Goal: Check status

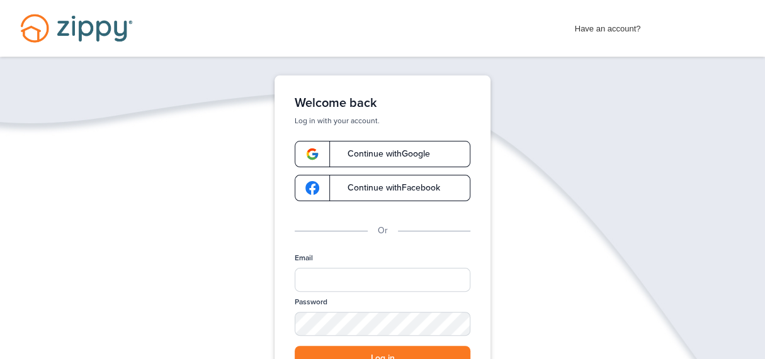
scroll to position [29, 0]
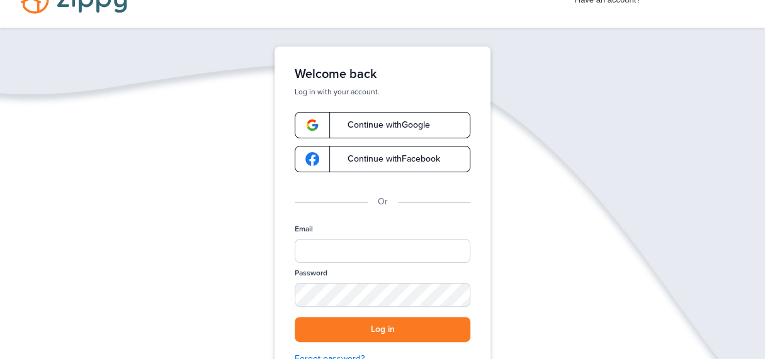
click at [390, 127] on span "Continue with Google" at bounding box center [382, 125] width 95 height 9
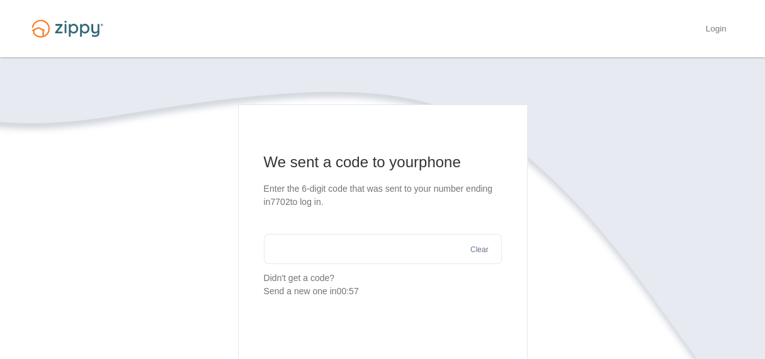
click at [443, 108] on main "We sent a code to your phone Enter the 6-digit code that was sent to your numbe…" at bounding box center [382, 283] width 289 height 359
click at [427, 250] on input "text" at bounding box center [383, 249] width 238 height 30
type input "*"
type input "******"
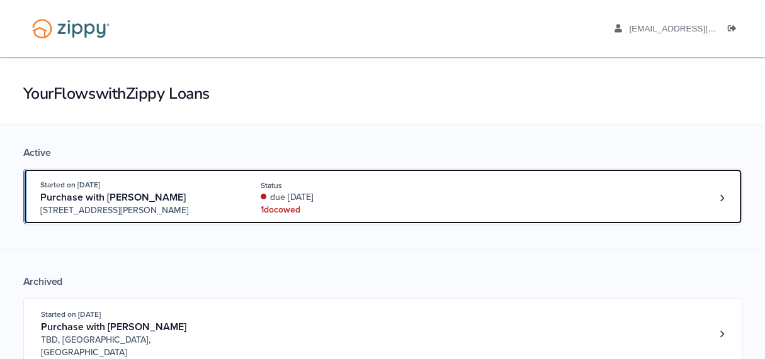
click at [308, 188] on div "Status" at bounding box center [345, 185] width 168 height 11
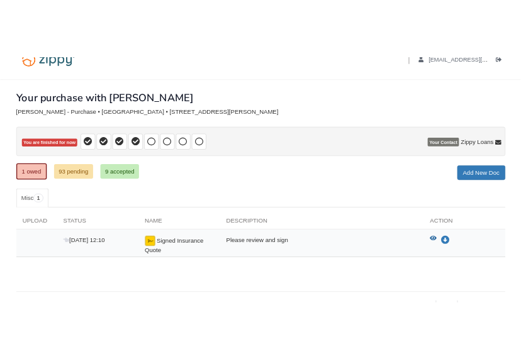
scroll to position [57, 0]
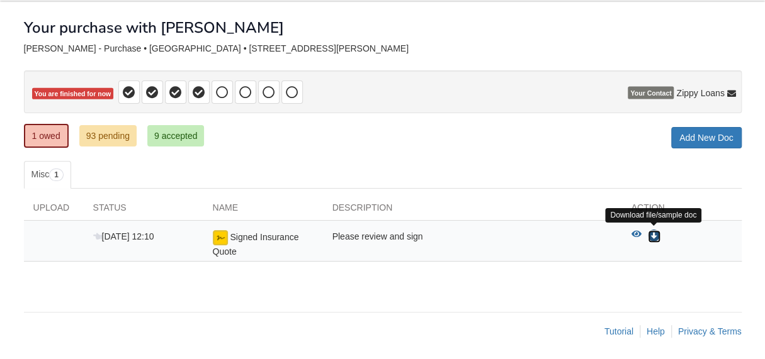
click at [649, 231] on icon "Download Signed Insurance Quote" at bounding box center [654, 236] width 13 height 13
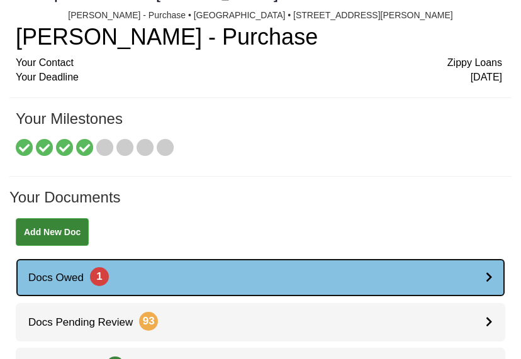
click at [477, 264] on link "Docs Owed 1" at bounding box center [261, 278] width 490 height 38
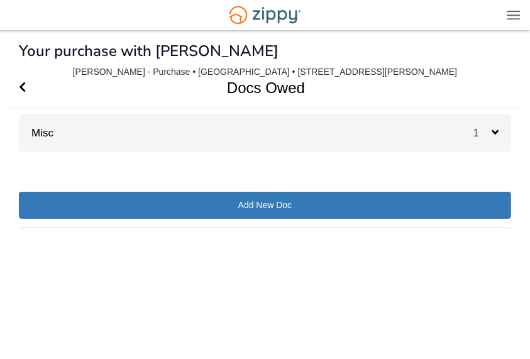
click at [482, 241] on div "× × × Pending Add Document Notice document will be included in the email sent t…" at bounding box center [265, 177] width 493 height 289
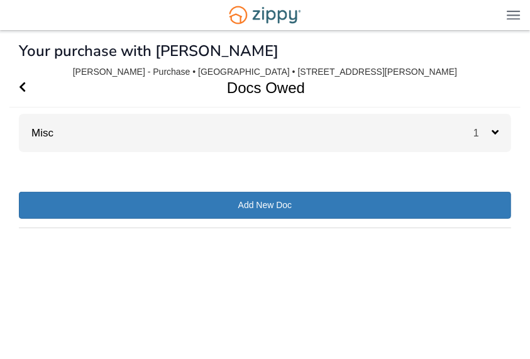
click at [482, 241] on div "× × × Pending Add Document Notice document will be included in the email sent t…" at bounding box center [265, 177] width 493 height 289
click at [495, 132] on icon at bounding box center [495, 131] width 7 height 11
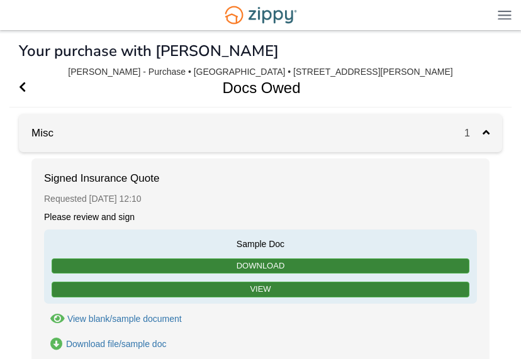
click at [491, 133] on div "1" at bounding box center [483, 133] width 38 height 38
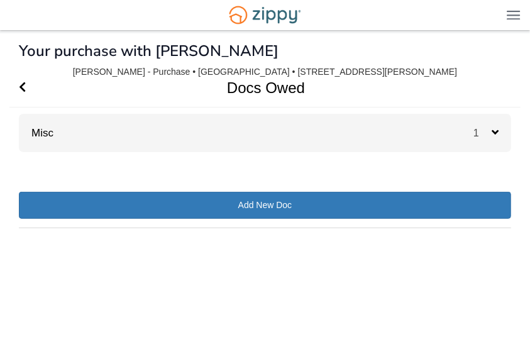
click at [490, 137] on span "1" at bounding box center [483, 133] width 18 height 11
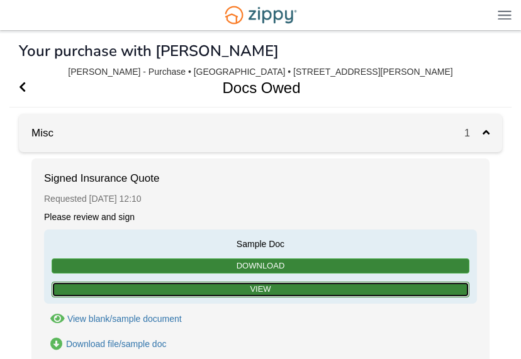
click at [242, 295] on link "View" at bounding box center [261, 290] width 418 height 16
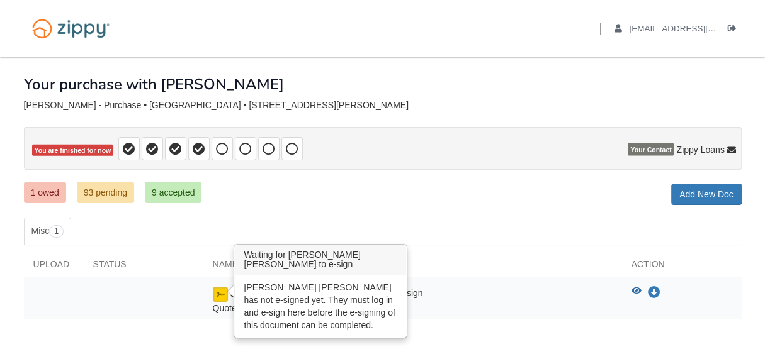
click at [218, 287] on img at bounding box center [220, 294] width 15 height 15
click at [220, 291] on img at bounding box center [220, 294] width 15 height 15
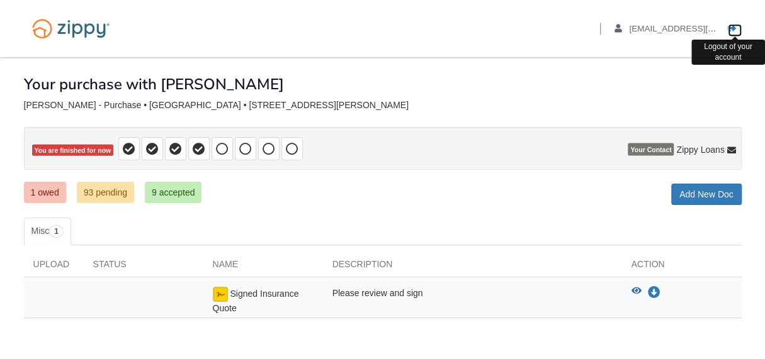
click at [731, 27] on icon "Log out" at bounding box center [731, 29] width 9 height 9
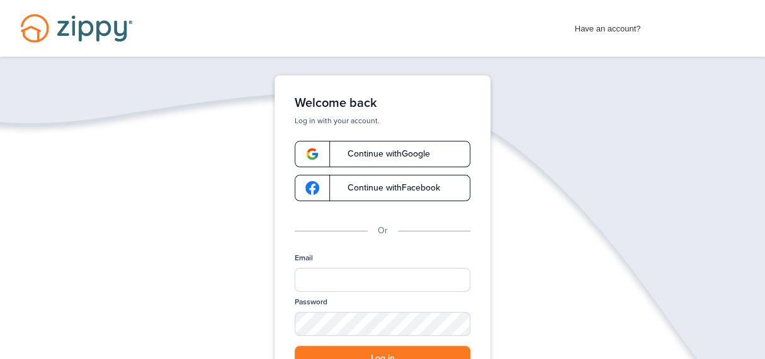
click at [337, 152] on span "Continue with Google" at bounding box center [382, 154] width 95 height 9
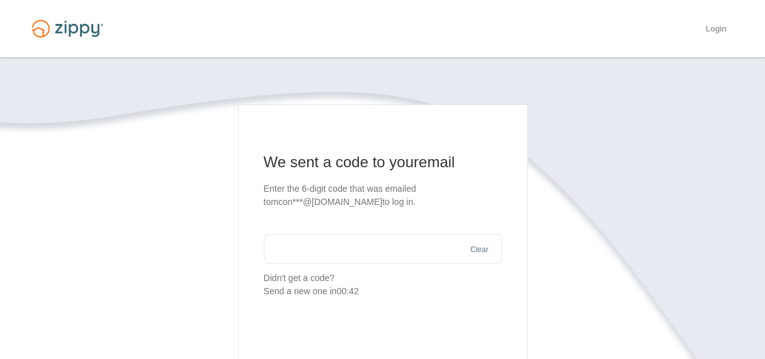
click at [352, 247] on input "text" at bounding box center [383, 249] width 238 height 30
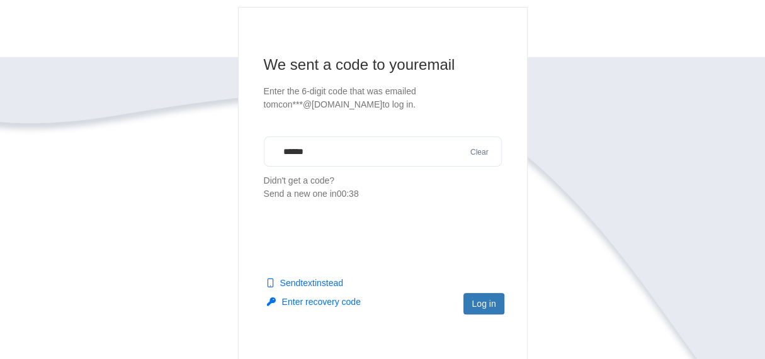
scroll to position [98, 0]
type input "******"
click at [481, 301] on button "Log in" at bounding box center [483, 303] width 40 height 21
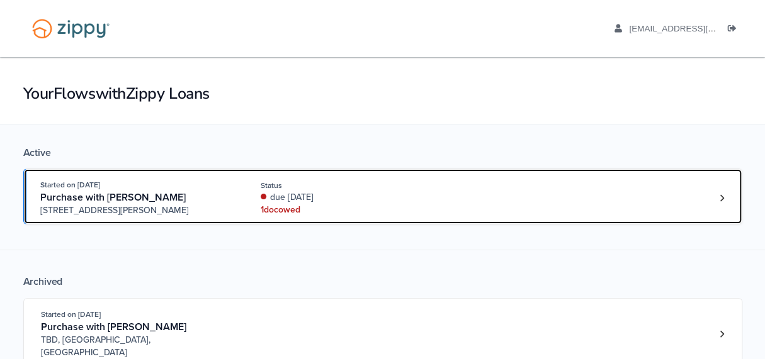
click at [485, 200] on div "Started on [DATE] Purchase with [PERSON_NAME] [STREET_ADDRESS][PERSON_NAME] Sta…" at bounding box center [376, 198] width 672 height 38
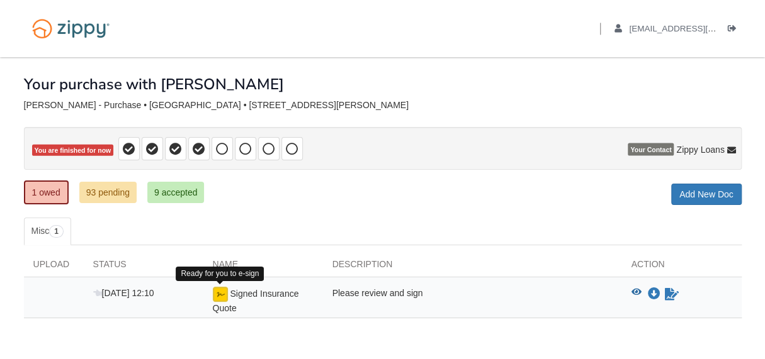
click at [218, 289] on img at bounding box center [220, 294] width 15 height 15
click at [218, 293] on img at bounding box center [220, 294] width 15 height 15
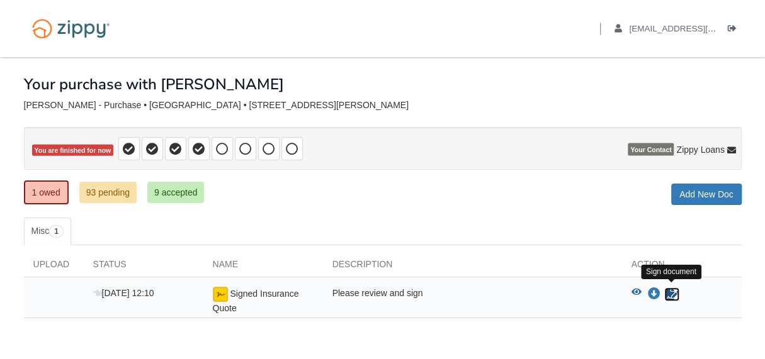
click at [664, 288] on icon "Sign Form" at bounding box center [671, 294] width 14 height 13
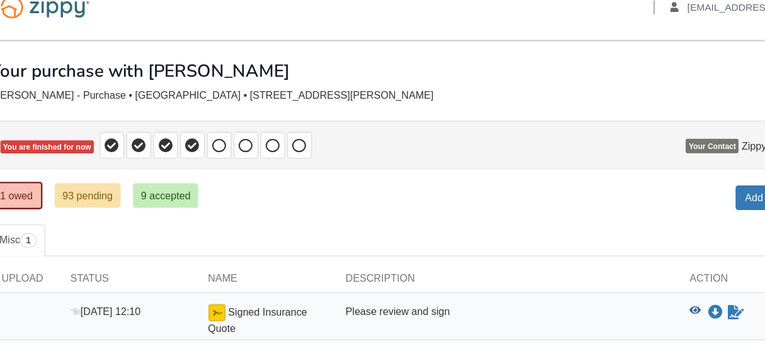
click at [413, 235] on ul "Misc 1" at bounding box center [382, 232] width 717 height 28
click at [515, 237] on ul "Misc 1" at bounding box center [382, 232] width 717 height 28
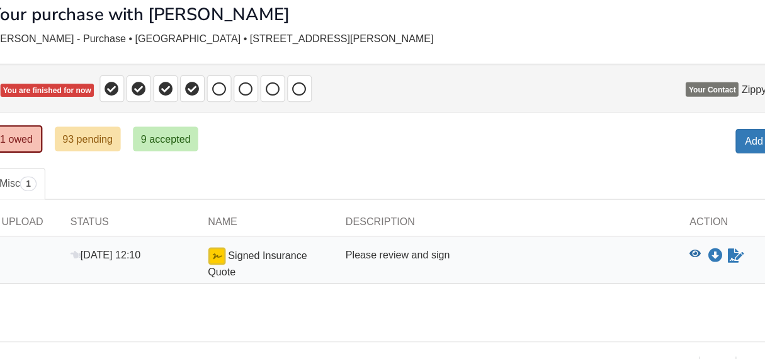
scroll to position [26, 0]
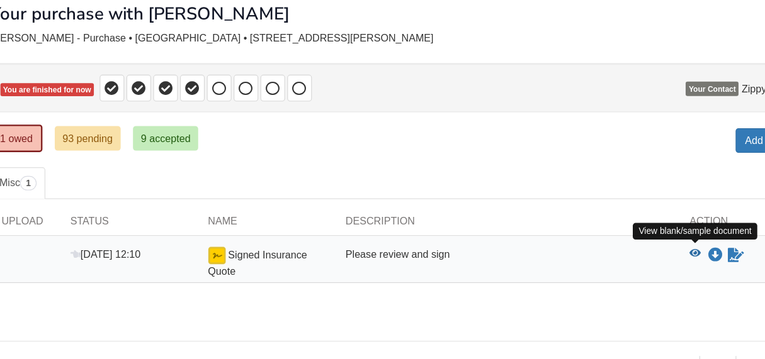
click at [632, 264] on icon "View Signed Insurance Quote" at bounding box center [636, 266] width 10 height 9
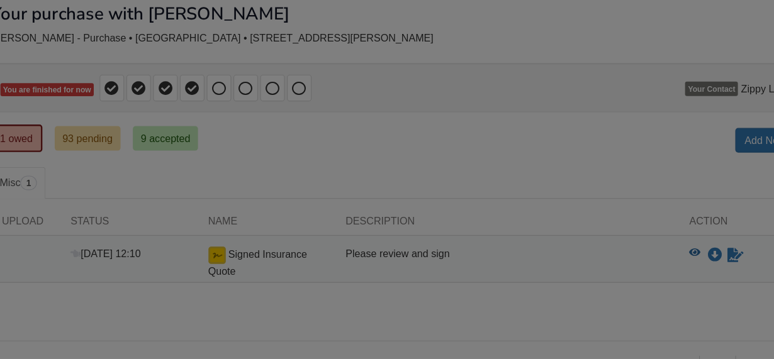
click at [632, 264] on body "Back to My Flows mcon824@gmail.com Logout ×" at bounding box center [387, 184] width 774 height 420
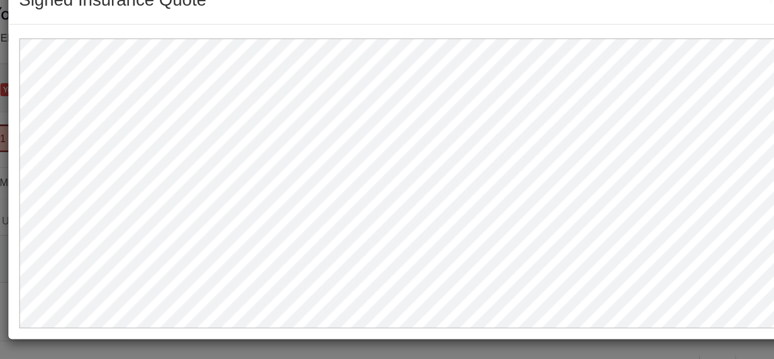
click at [36, 134] on div "Signed Insurance Quote Save Cancel Previous Document Next Document ×" at bounding box center [387, 179] width 774 height 359
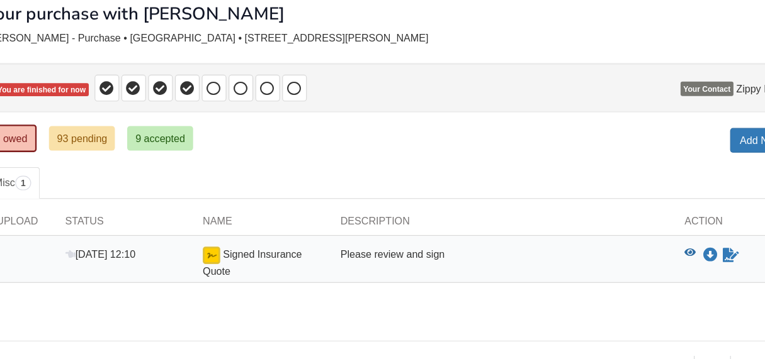
click at [36, 134] on p "You are finished for now" at bounding box center [377, 122] width 717 height 43
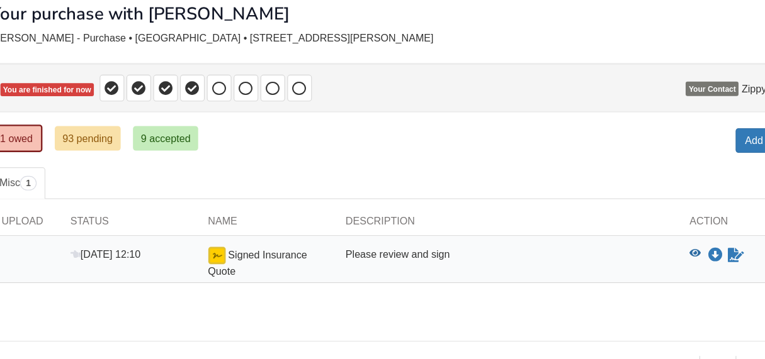
click at [285, 263] on span "Signed Insurance Quote" at bounding box center [256, 275] width 86 height 25
click at [216, 264] on img at bounding box center [220, 268] width 15 height 15
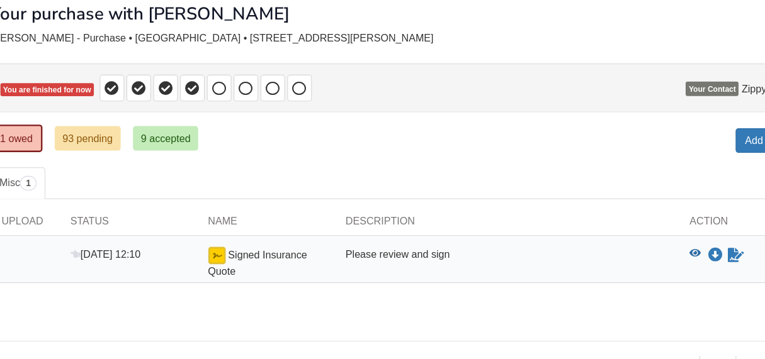
click at [222, 269] on img at bounding box center [220, 268] width 15 height 15
click at [224, 264] on img at bounding box center [220, 268] width 15 height 15
click at [216, 261] on img at bounding box center [220, 268] width 15 height 15
click at [193, 254] on div "Sep 25 12:10 Signed Insurance Quote Please review and sign View blank/sample do…" at bounding box center [382, 272] width 717 height 41
click at [38, 186] on div "× × × Pending Add Document Notice document will be included in the email sent t…" at bounding box center [382, 180] width 717 height 299
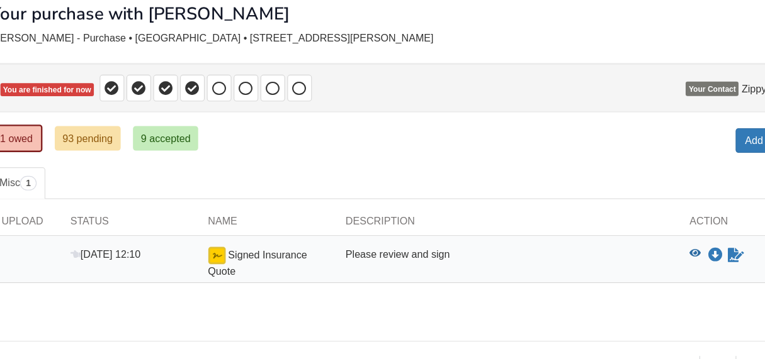
click at [31, 187] on div "× × × Pending Add Document Notice document will be included in the email sent t…" at bounding box center [382, 180] width 717 height 299
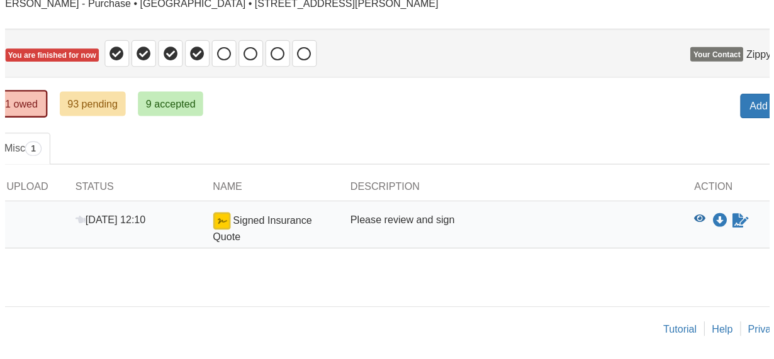
scroll to position [0, 0]
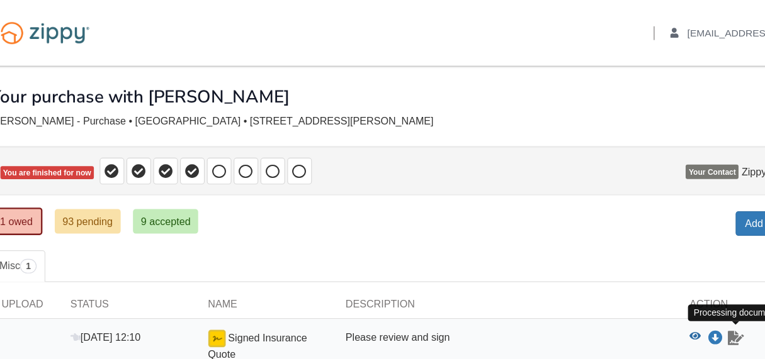
click at [669, 291] on icon "Waiting for your co-borrower to e-sign" at bounding box center [671, 294] width 14 height 13
click at [635, 290] on icon "View Signed Insurance Quote" at bounding box center [636, 292] width 10 height 9
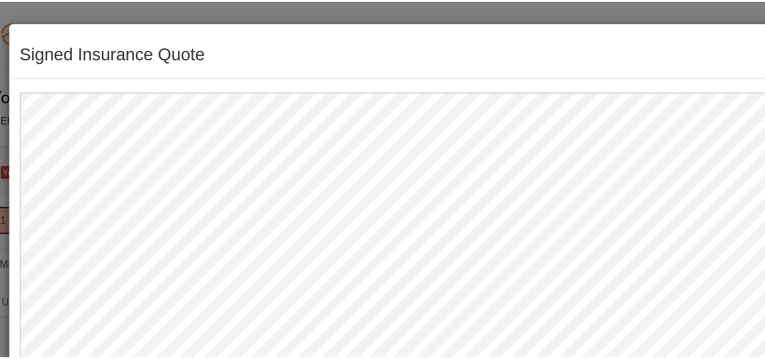
scroll to position [1, 0]
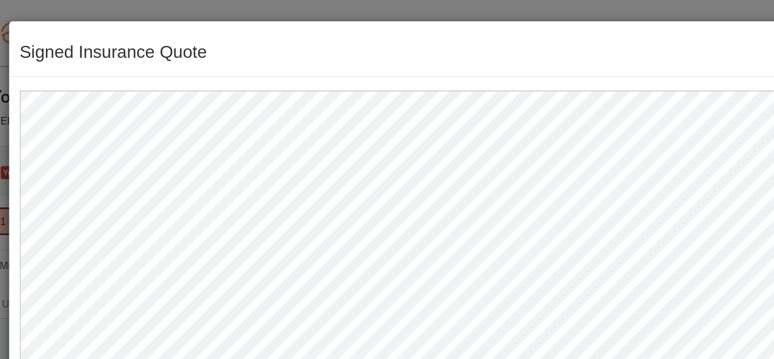
click at [68, 11] on div "Signed Insurance Quote Save Cancel Previous Document Next Document ×" at bounding box center [387, 179] width 774 height 359
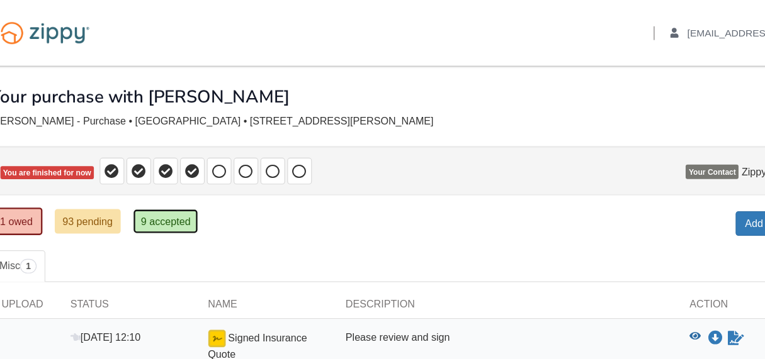
click at [184, 182] on link "9 accepted" at bounding box center [175, 192] width 57 height 21
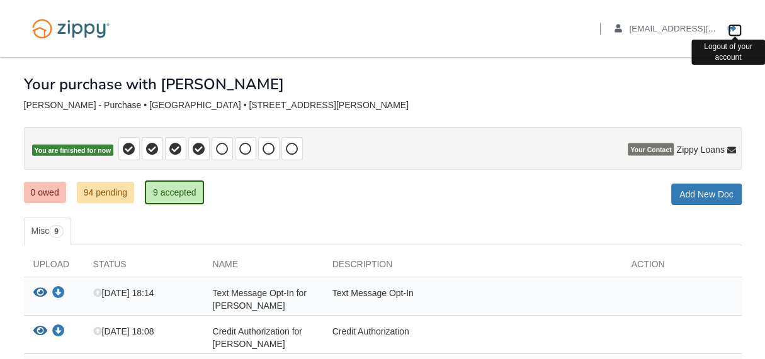
click at [730, 28] on icon "Log out" at bounding box center [731, 29] width 9 height 9
